Goal: Task Accomplishment & Management: Complete application form

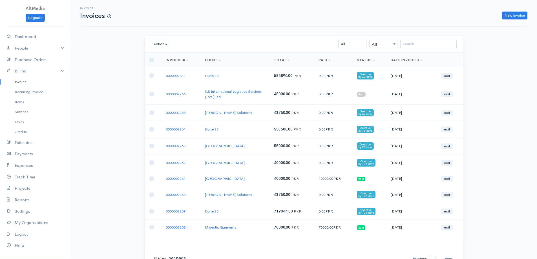
scroll to position [28, 0]
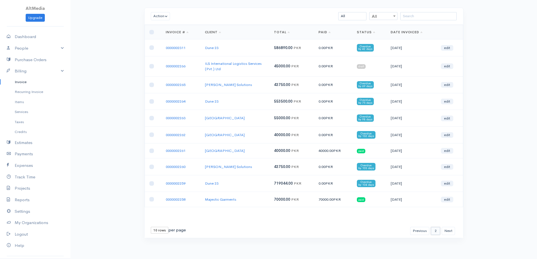
click at [434, 234] on select "1 2 3 4 5 6 7 8 9 10 11 12 13" at bounding box center [435, 231] width 9 height 8
select select "1"
click at [431, 227] on select "1 2 3 4 5 6 7 8 9 10 11 12 13" at bounding box center [435, 231] width 9 height 8
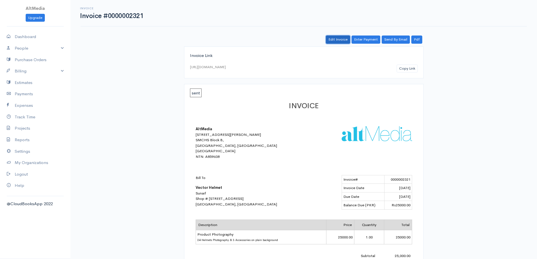
click at [342, 38] on link "Edit Invoice" at bounding box center [338, 39] width 24 height 8
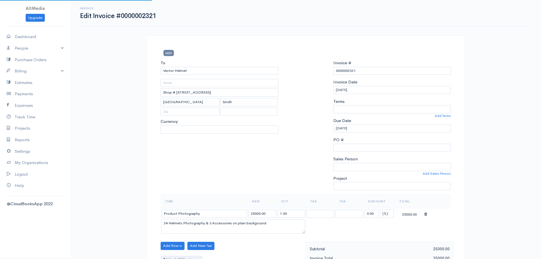
select select
select select "0"
select select "[GEOGRAPHIC_DATA]"
select select "PKR"
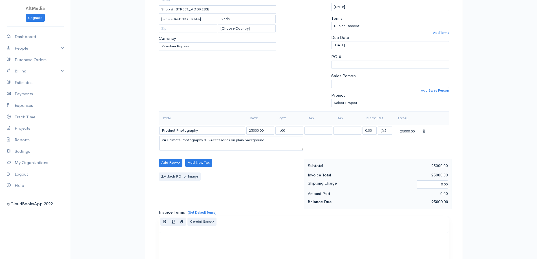
scroll to position [84, 0]
click at [251, 130] on input "25000.00" at bounding box center [260, 129] width 28 height 8
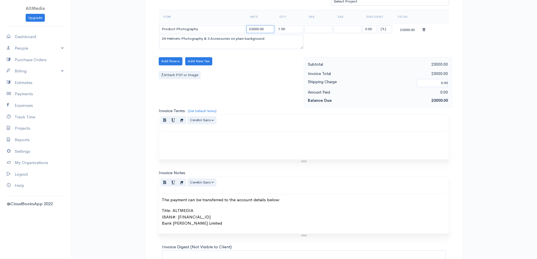
scroll to position [240, 0]
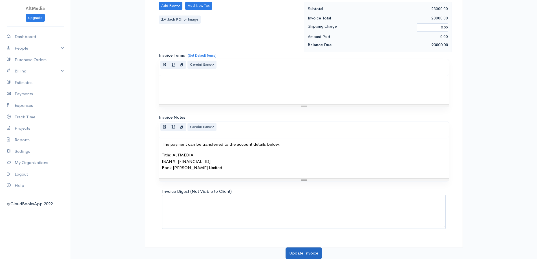
type input "23000.00"
click at [308, 253] on button "Update Invoice" at bounding box center [303, 253] width 36 height 12
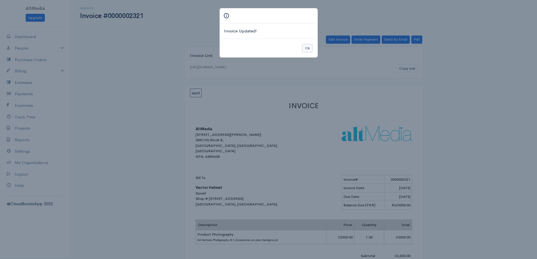
click at [307, 49] on button "Ok" at bounding box center [307, 48] width 10 height 8
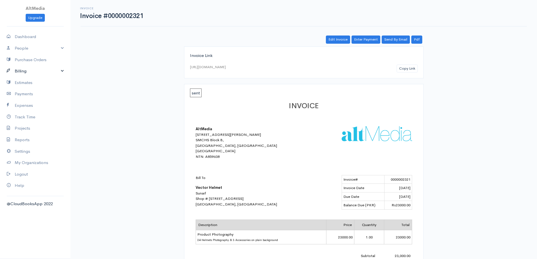
drag, startPoint x: 29, startPoint y: 67, endPoint x: 24, endPoint y: 73, distance: 7.2
click at [28, 68] on link "Billing" at bounding box center [35, 71] width 70 height 12
click at [23, 84] on link "Invoice" at bounding box center [35, 82] width 70 height 10
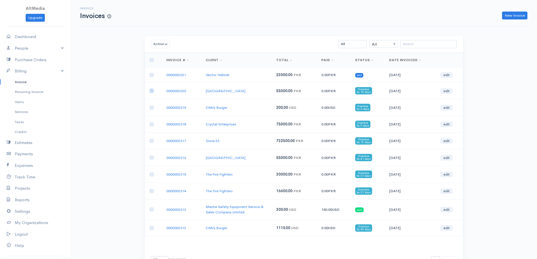
click at [152, 90] on input "checkbox" at bounding box center [151, 90] width 5 height 5
checkbox input "true"
click at [153, 105] on td at bounding box center [152, 107] width 17 height 17
click at [153, 109] on input "checkbox" at bounding box center [151, 107] width 5 height 5
checkbox input "true"
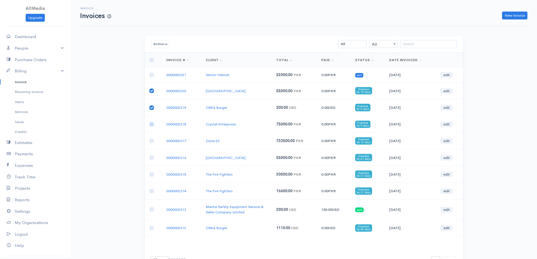
click at [152, 124] on input "checkbox" at bounding box center [151, 124] width 5 height 5
checkbox input "true"
click at [151, 139] on input "checkbox" at bounding box center [151, 141] width 5 height 5
checkbox input "true"
click at [152, 159] on input "checkbox" at bounding box center [151, 157] width 5 height 5
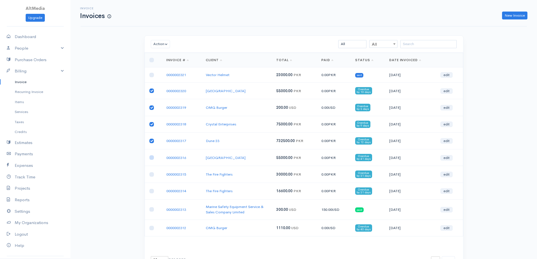
checkbox input "true"
click at [152, 174] on input "checkbox" at bounding box center [151, 174] width 5 height 5
checkbox input "true"
click at [152, 193] on input "checkbox" at bounding box center [151, 191] width 5 height 5
checkbox input "true"
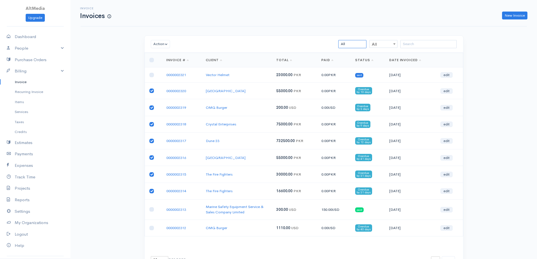
click at [353, 42] on select "All Draft Viewed Sent Paid Partial Overdue Unpaid/Open" at bounding box center [352, 44] width 28 height 8
click at [161, 45] on button "Action" at bounding box center [160, 44] width 19 height 8
click at [180, 95] on link "Mark as Sent" at bounding box center [173, 95] width 44 height 10
click at [516, 17] on link "New Invoice" at bounding box center [514, 16] width 25 height 8
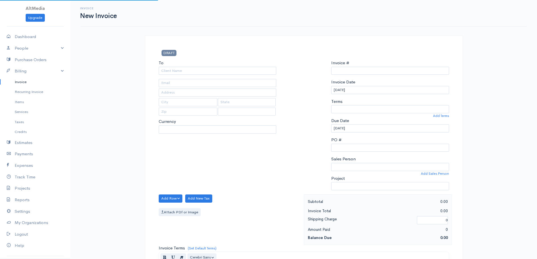
type input "0000002322"
select select "Pakistan"
select select "PKR"
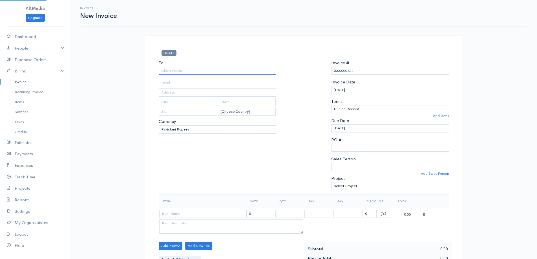
click at [213, 73] on input "To" at bounding box center [218, 71] width 118 height 8
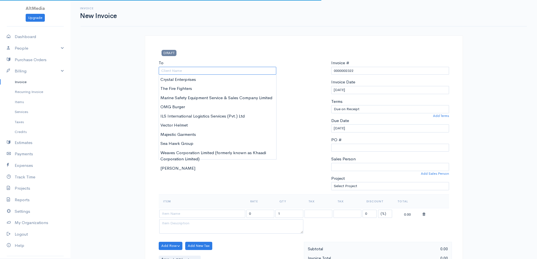
type input "d"
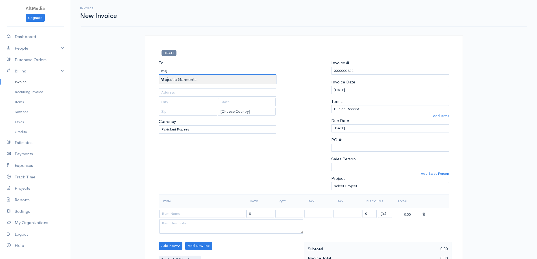
type input "Majestic Garments"
click at [211, 84] on body "AltMedia Upgrade Dashboard People Clients Vendors Staff Users Purchase Orders B…" at bounding box center [268, 243] width 537 height 487
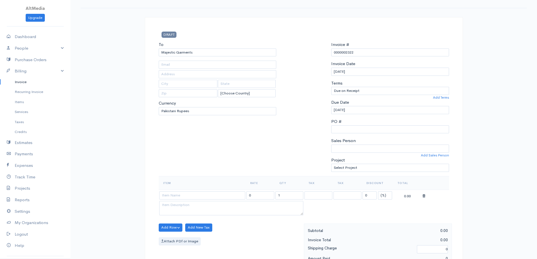
scroll to position [28, 0]
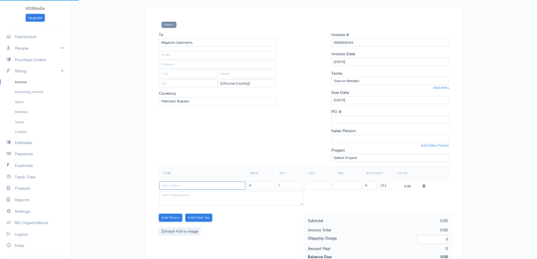
click at [197, 188] on input at bounding box center [202, 185] width 86 height 8
type input "Website Re-design"
type input "70000"
click at [174, 216] on button "Add Row" at bounding box center [171, 217] width 24 height 8
click at [179, 230] on link "Add Item Row" at bounding box center [181, 229] width 44 height 10
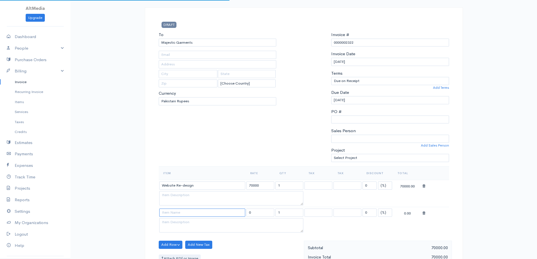
click at [192, 215] on input at bounding box center [202, 212] width 86 height 8
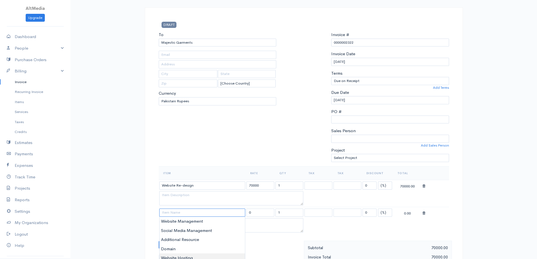
scroll to position [56, 0]
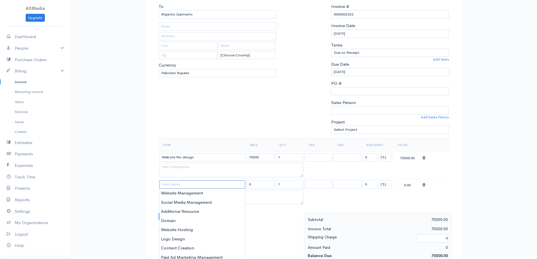
click at [210, 184] on input at bounding box center [202, 184] width 86 height 8
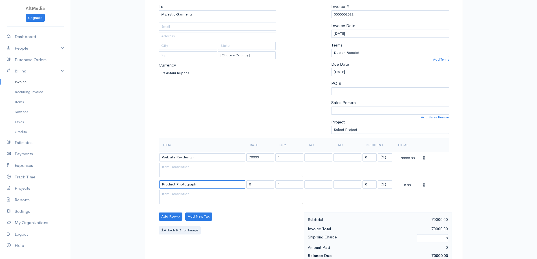
type input "Product Photography"
type input "20000.00"
type textarea "19 Helmets Photography on plain background"
click at [210, 184] on input "Product Photography" at bounding box center [202, 184] width 86 height 8
click at [220, 196] on textarea "19 Helmets Photography on plain background" at bounding box center [231, 197] width 144 height 15
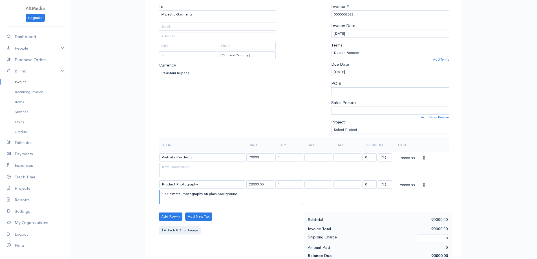
drag, startPoint x: 250, startPoint y: 195, endPoint x: 133, endPoint y: 197, distance: 116.9
click at [133, 197] on div "Invoice New Invoice DRAFT To Majestic Garments [Choose Country] United States C…" at bounding box center [303, 201] width 466 height 514
click at [233, 184] on input "Product Photography" at bounding box center [202, 184] width 86 height 8
type input "Product Photography (June Stock)"
drag, startPoint x: 255, startPoint y: 202, endPoint x: 0, endPoint y: 197, distance: 254.9
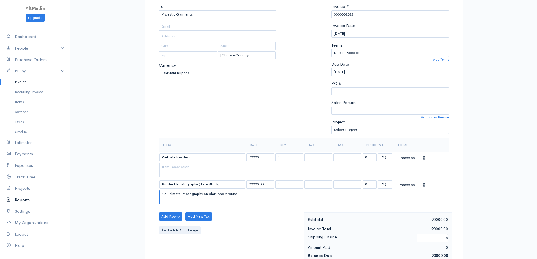
click at [0, 197] on body "AltMedia Upgrade Dashboard People Clients Vendors Staff Users Purchase Orders B…" at bounding box center [268, 201] width 537 height 514
drag, startPoint x: 250, startPoint y: 186, endPoint x: 246, endPoint y: 184, distance: 4.1
click at [246, 184] on input "20000.00" at bounding box center [260, 184] width 28 height 8
type input "70000.00"
click at [288, 183] on input "1" at bounding box center [289, 184] width 28 height 8
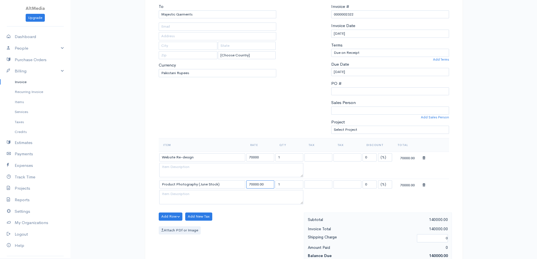
click at [256, 183] on input "70000.00" at bounding box center [260, 184] width 28 height 8
click at [195, 202] on textarea at bounding box center [231, 197] width 144 height 15
drag, startPoint x: 225, startPoint y: 185, endPoint x: 198, endPoint y: 186, distance: 27.1
click at [198, 186] on input "Product Photography (June Stock)" at bounding box center [202, 184] width 86 height 8
type input "Product Photography"
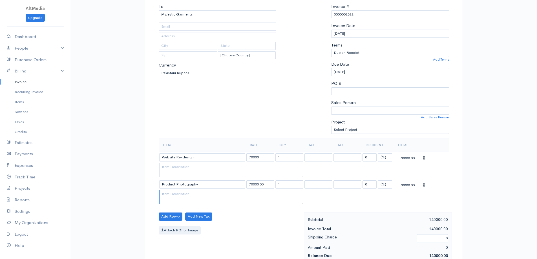
click at [204, 197] on textarea at bounding box center [231, 197] width 144 height 15
paste textarea "(June Stock)"
click at [175, 194] on textarea "June Stock" at bounding box center [231, 197] width 144 height 15
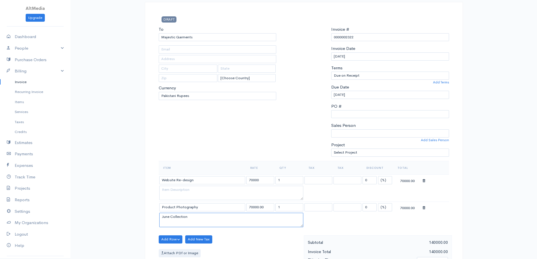
scroll to position [84, 0]
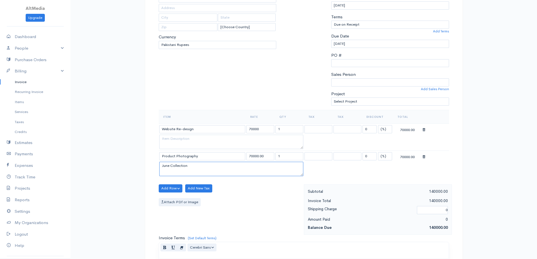
click at [233, 166] on textarea "June Collection" at bounding box center [231, 169] width 144 height 15
click at [172, 191] on button "Add Row" at bounding box center [171, 188] width 24 height 8
click at [201, 166] on textarea "June Collection - 24 Pieces" at bounding box center [231, 169] width 144 height 15
type textarea "June Collection - 24 Articles"
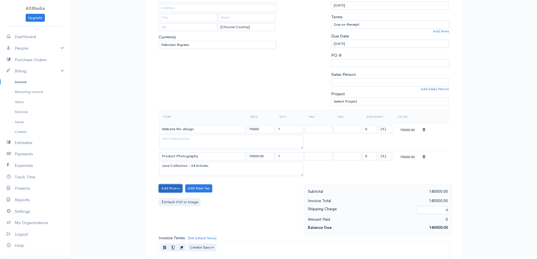
click at [175, 185] on button "Add Row" at bounding box center [171, 188] width 24 height 8
click at [184, 201] on link "Add Item Row" at bounding box center [181, 200] width 44 height 10
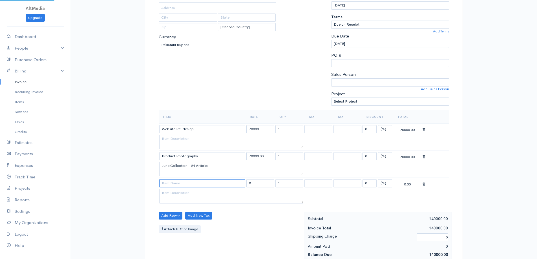
click at [185, 186] on input at bounding box center [202, 183] width 86 height 8
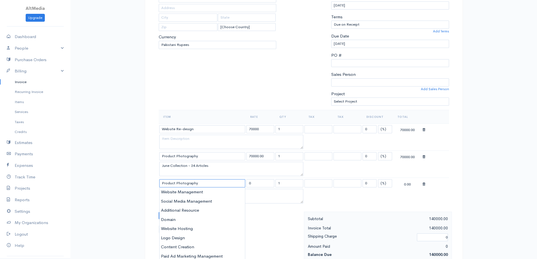
type input "Product Photography"
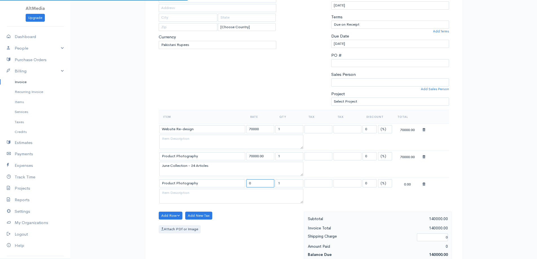
type input "20000.00"
type textarea "19 Helmets Photography on plain background"
type input "2"
type input "70000"
click at [203, 192] on textarea "19 Helmets Photography on plain background" at bounding box center [231, 196] width 144 height 15
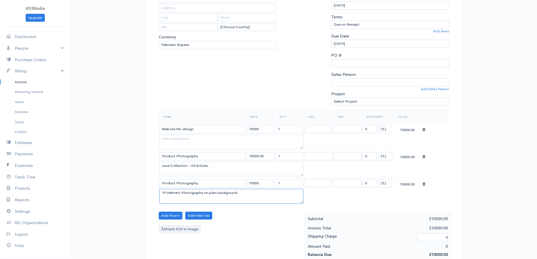
drag, startPoint x: 251, startPoint y: 195, endPoint x: 66, endPoint y: 208, distance: 185.2
click at [66, 208] on body "AltMedia Upgrade Dashboard People Clients Vendors Staff Users Purchase Orders B…" at bounding box center [268, 186] width 537 height 541
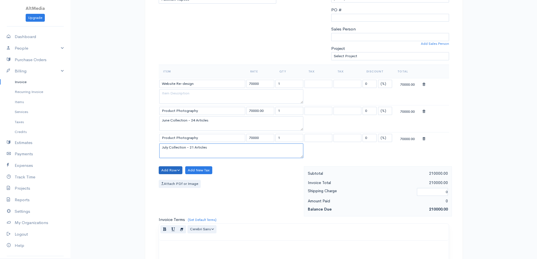
scroll to position [141, 0]
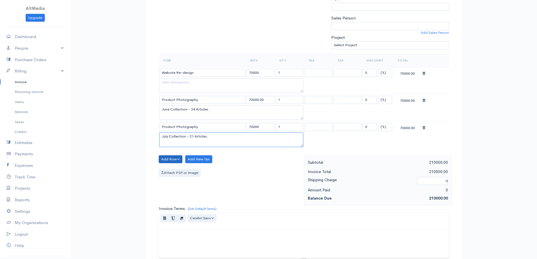
type textarea "July Collection - 21 Articles"
click at [165, 158] on button "Add Row" at bounding box center [171, 159] width 24 height 8
click at [174, 170] on link "Add Item Row" at bounding box center [181, 171] width 44 height 10
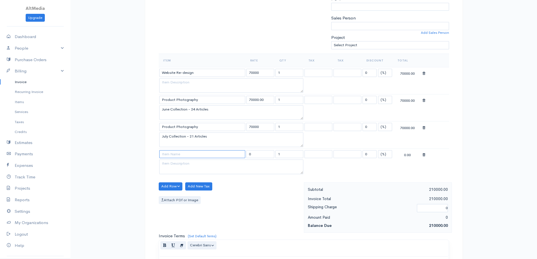
click at [189, 154] on input at bounding box center [202, 154] width 86 height 8
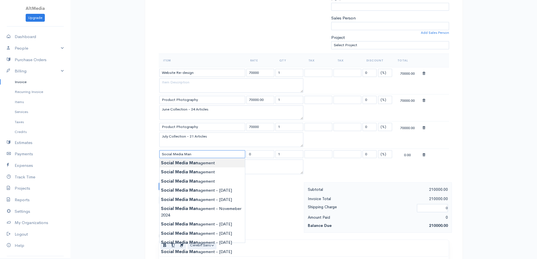
type input "Social Media Management"
type input "75000.00"
click at [195, 161] on body "AltMedia Upgrade Dashboard People Clients Vendors Staff Users Purchase Orders B…" at bounding box center [268, 143] width 537 height 568
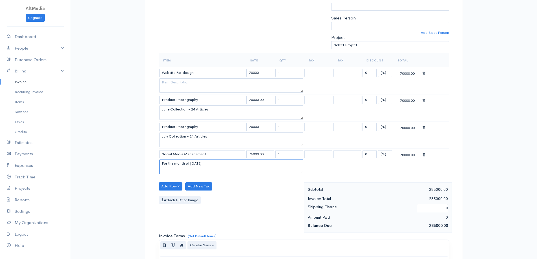
click at [197, 165] on textarea "For the month of August 2025" at bounding box center [231, 166] width 144 height 15
drag, startPoint x: 215, startPoint y: 161, endPoint x: 110, endPoint y: 162, distance: 105.1
click at [110, 162] on div "Invoice New Invoice DRAFT To Majestic Garments [Choose Country] United States C…" at bounding box center [303, 143] width 466 height 568
type textarea "3 Months (May-June-July)"
click at [253, 153] on input "75000.00" at bounding box center [260, 154] width 28 height 8
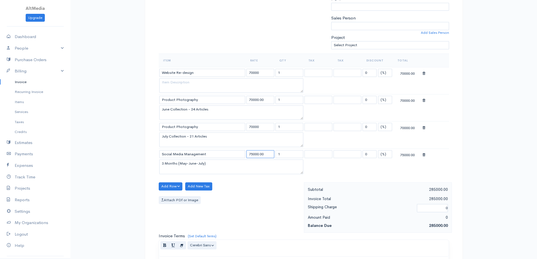
drag, startPoint x: 266, startPoint y: 153, endPoint x: 210, endPoint y: 152, distance: 56.9
click at [210, 152] on tr "Social Media Management 75000.00 1 Service Tax 13% Service Tax Bank Charges Ser…" at bounding box center [304, 153] width 290 height 11
type input "225000"
click at [291, 154] on input "1" at bounding box center [289, 154] width 28 height 8
click at [260, 172] on textarea "3 Months (May-June-July)" at bounding box center [231, 166] width 144 height 15
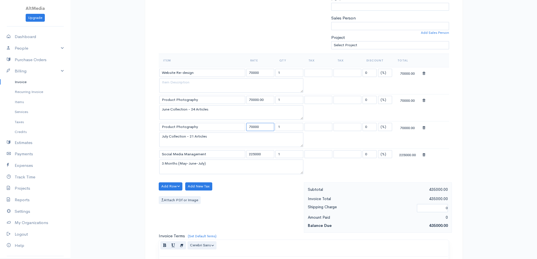
click at [263, 123] on input "70000" at bounding box center [260, 127] width 28 height 8
click at [261, 153] on input "225000" at bounding box center [260, 154] width 28 height 8
drag, startPoint x: 267, startPoint y: 101, endPoint x: 259, endPoint y: 99, distance: 8.7
click at [259, 99] on input "70000.00" at bounding box center [260, 100] width 28 height 8
type input "70000"
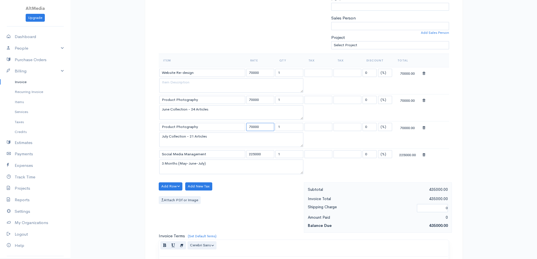
click at [262, 128] on input "70000" at bounding box center [260, 127] width 28 height 8
click at [263, 153] on input "225000" at bounding box center [260, 154] width 28 height 8
click at [255, 206] on div "Add Row Add Item Row Add Time Row Add New Tax Attach PDf or Image" at bounding box center [230, 207] width 148 height 50
click at [194, 109] on textarea "June Collection - 24 Articles" at bounding box center [231, 112] width 144 height 15
click at [193, 135] on textarea "July Collection - 21 Articles" at bounding box center [231, 139] width 144 height 15
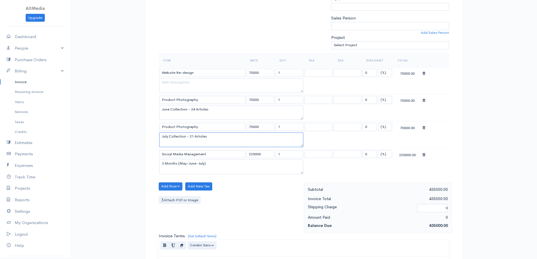
click at [221, 134] on textarea "July Collection - 21 Articles" at bounding box center [231, 139] width 144 height 15
click at [198, 135] on textarea "July Collection - 21 Articles" at bounding box center [231, 139] width 144 height 15
type textarea "July Collection (21 Jeans / 8 Jogging Suits)"
drag, startPoint x: 180, startPoint y: 72, endPoint x: 208, endPoint y: 79, distance: 29.2
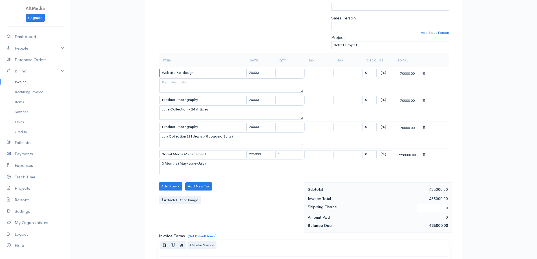
click at [208, 79] on tbody "Website Re-design 70000 1 Service Tax 13% Service Tax Bank Charges Service Tax …" at bounding box center [304, 121] width 290 height 108
type input "Website Revamp"
